Goal: Task Accomplishment & Management: Manage account settings

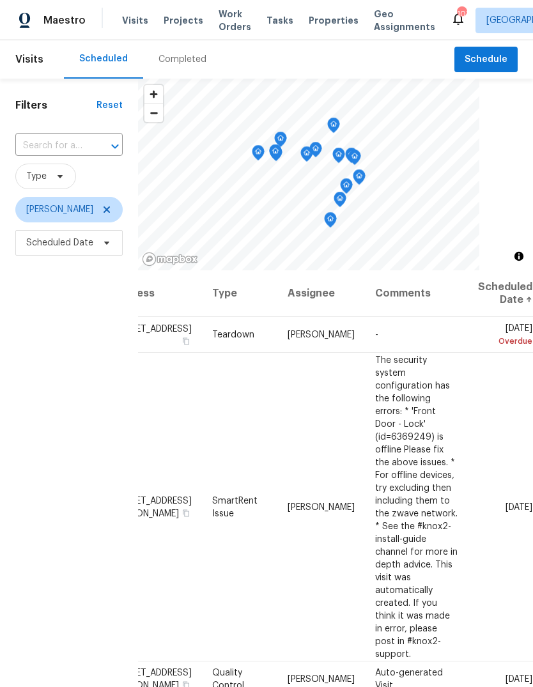
scroll to position [0, 102]
click at [0, 0] on icon at bounding box center [0, 0] width 0 height 0
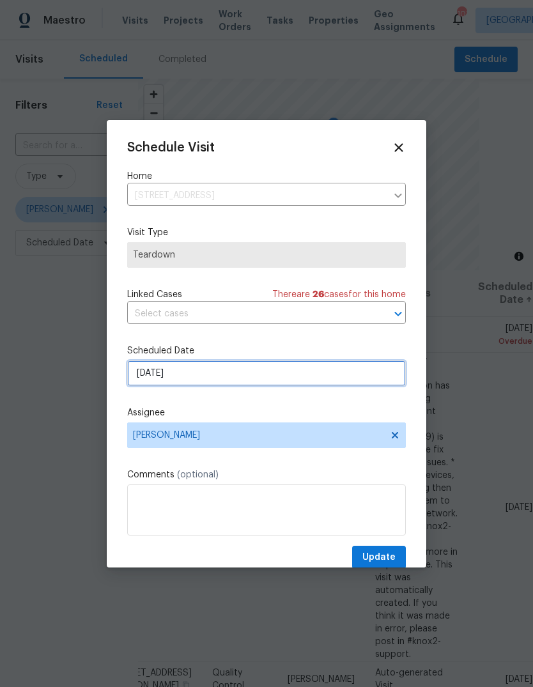
click at [380, 381] on input "[DATE]" at bounding box center [266, 374] width 279 height 26
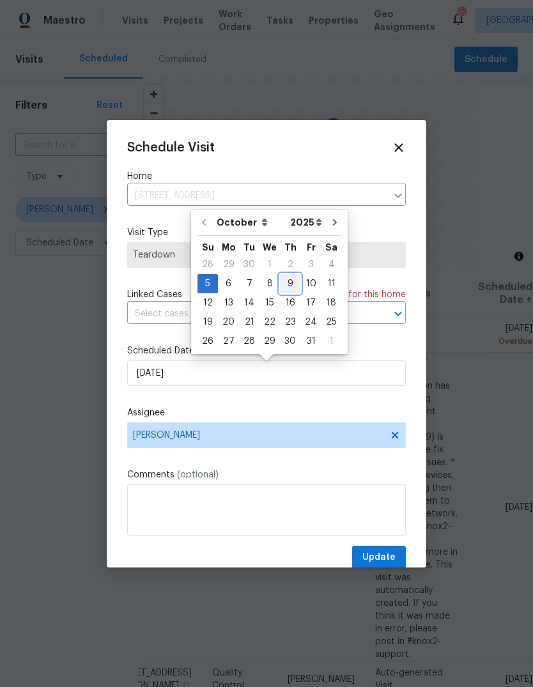
click at [291, 281] on div "9" at bounding box center [290, 284] width 20 height 18
type input "[DATE]"
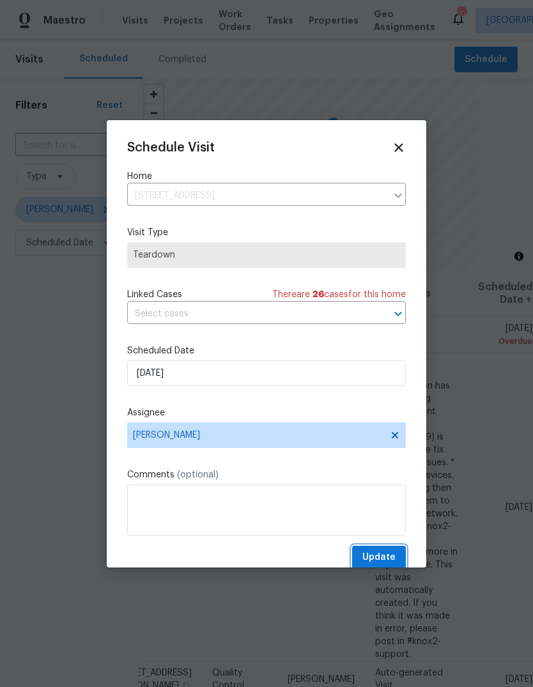
click at [393, 556] on span "Update" at bounding box center [379, 558] width 33 height 16
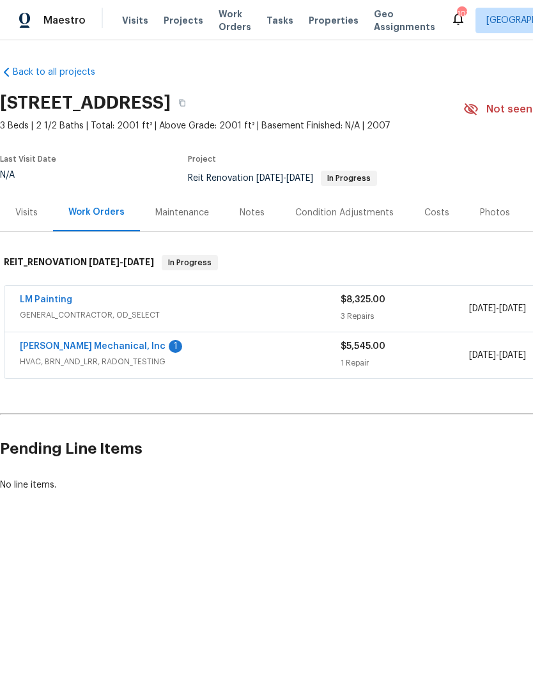
click at [48, 297] on link "LM Painting" at bounding box center [46, 299] width 52 height 9
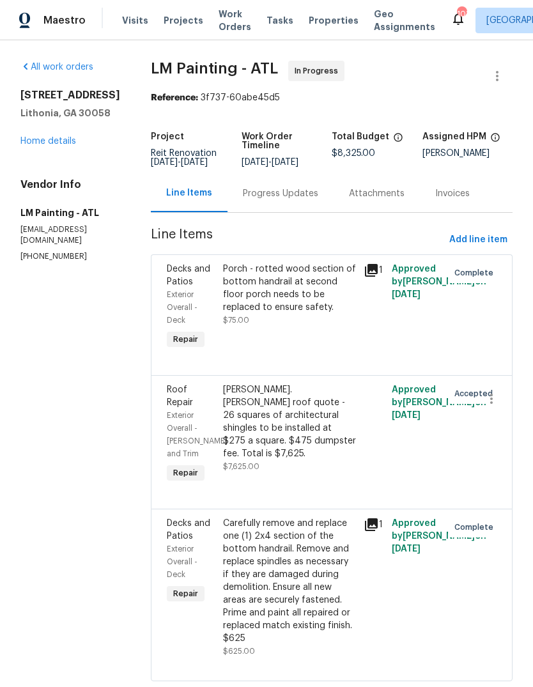
click at [48, 140] on link "Home details" at bounding box center [48, 141] width 56 height 9
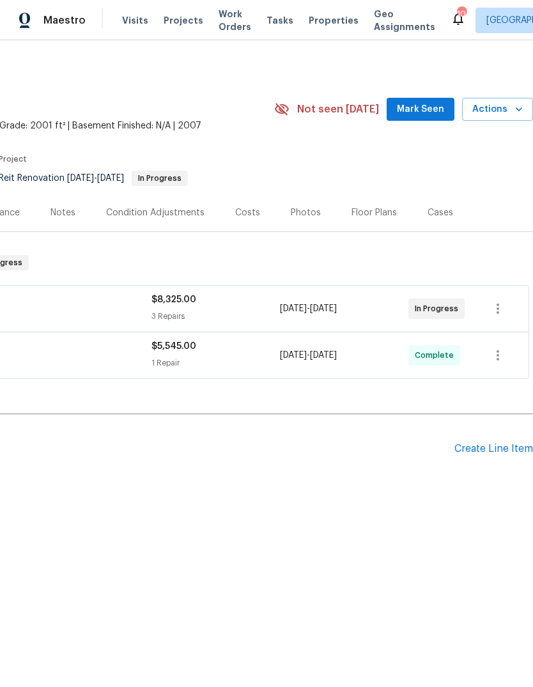
click at [428, 110] on span "Mark Seen" at bounding box center [420, 110] width 47 height 16
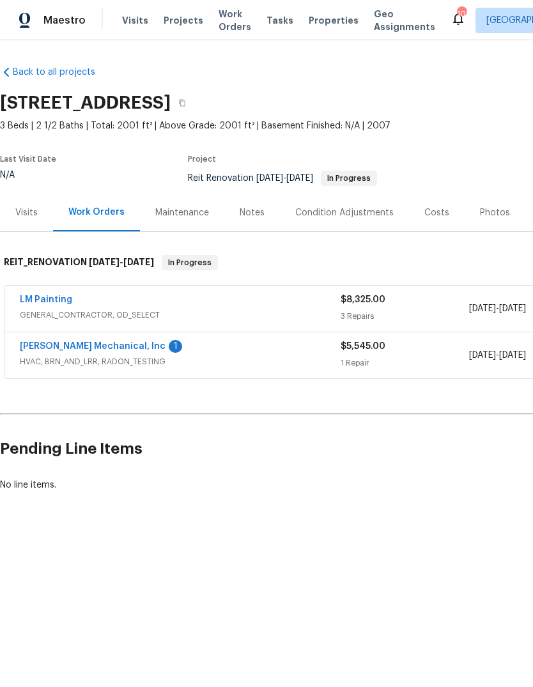
click at [76, 345] on link "JH Martin Mechanical, Inc" at bounding box center [93, 346] width 146 height 9
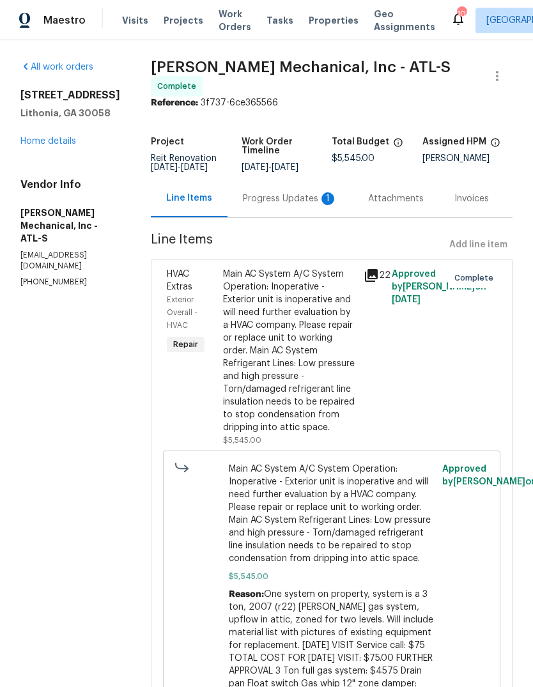
click at [317, 192] on div "Progress Updates 1" at bounding box center [290, 198] width 95 height 13
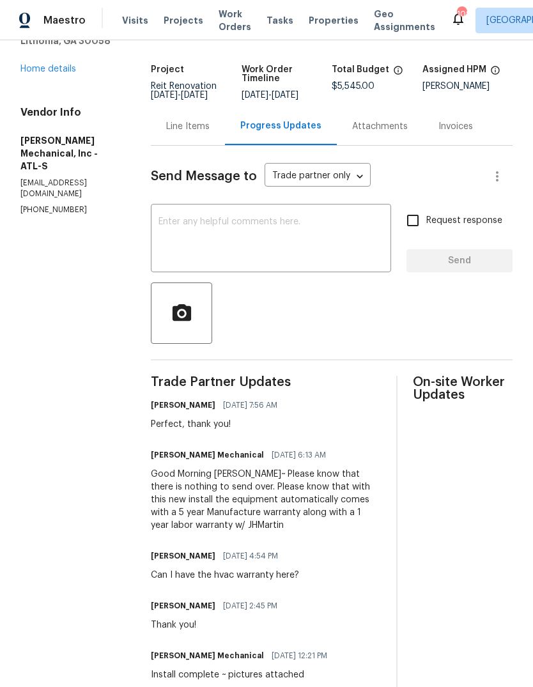
scroll to position [76, 0]
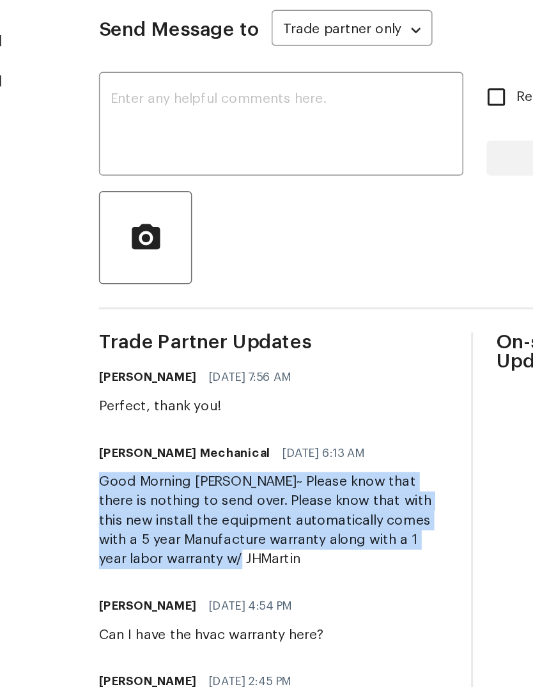
copy div "Good Morning Ryan~ Please know that there is nothing to send over. Please know …"
